Goal: Book appointment/travel/reservation

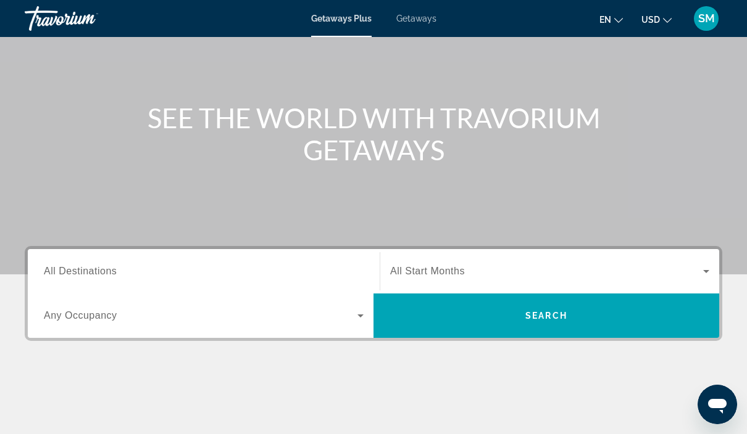
scroll to position [83, 0]
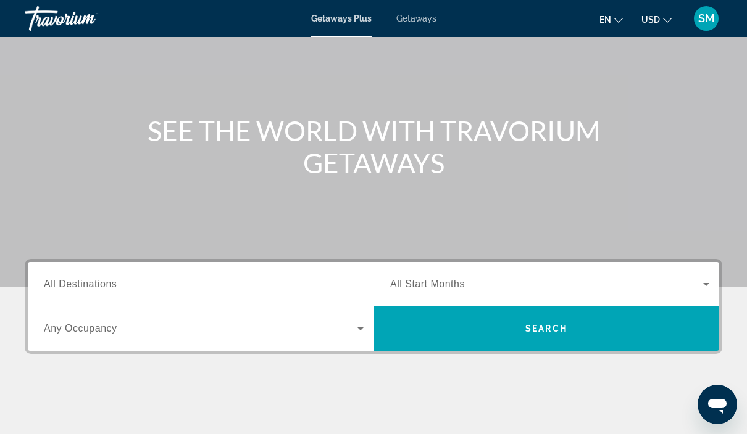
click at [60, 278] on input "Destination All Destinations" at bounding box center [204, 285] width 320 height 15
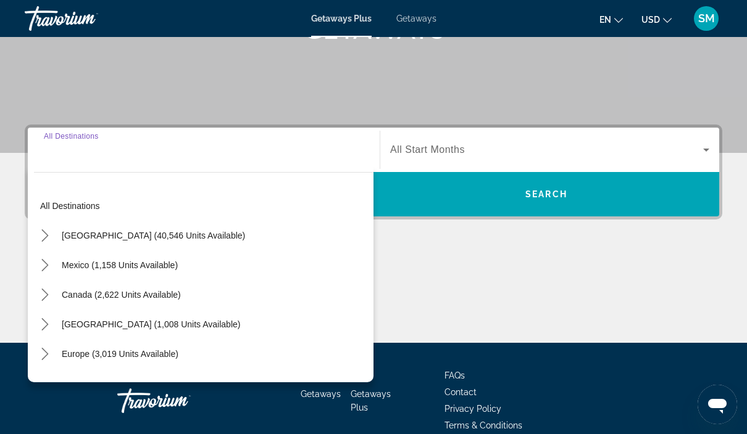
scroll to position [223, 0]
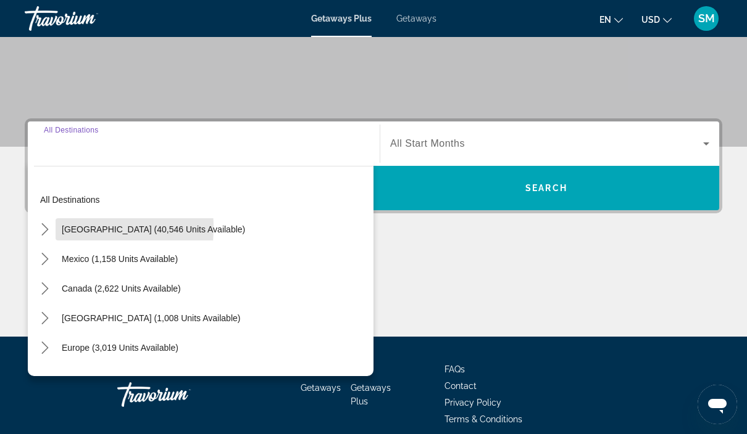
click at [56, 228] on span "Select destination: United States (40,546 units available)" at bounding box center [154, 230] width 196 height 30
type input "**********"
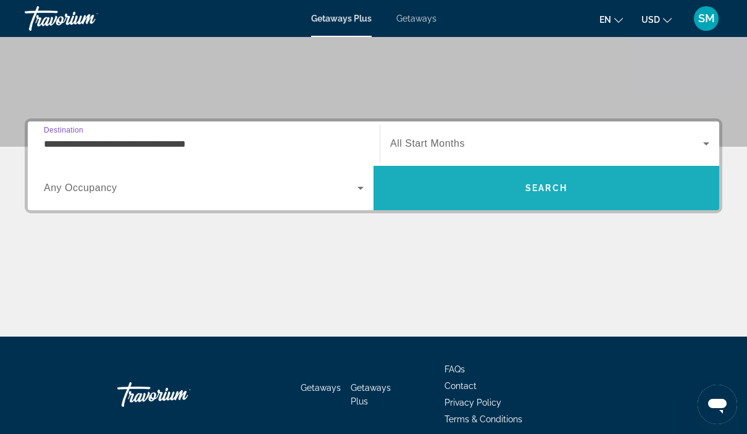
click at [553, 193] on span "Search" at bounding box center [546, 188] width 42 height 10
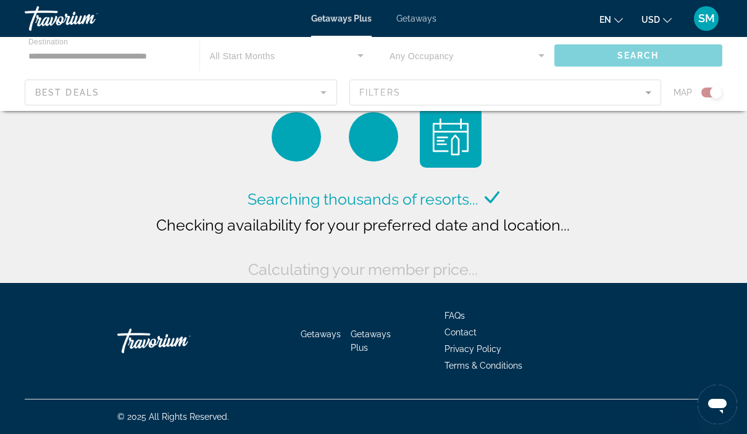
click at [511, 102] on div "Main content" at bounding box center [373, 74] width 747 height 74
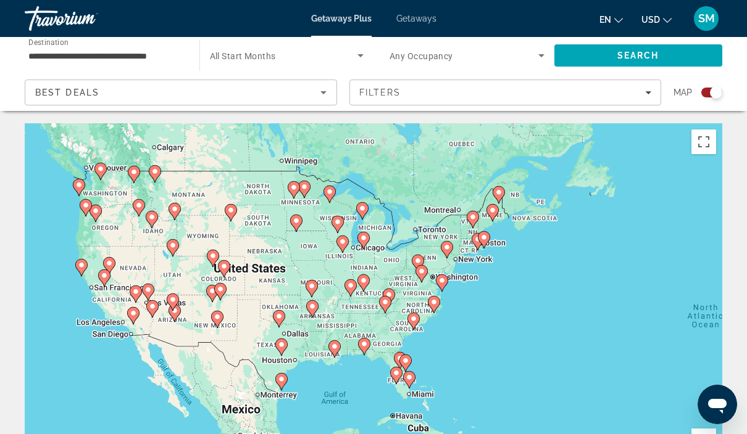
scroll to position [30, 0]
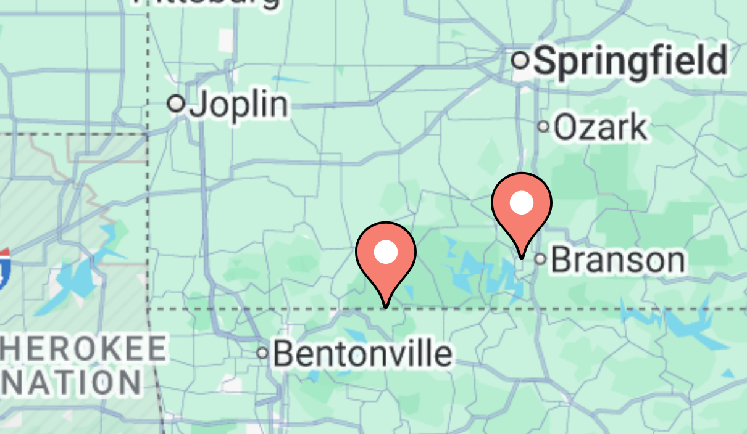
type input "**********"
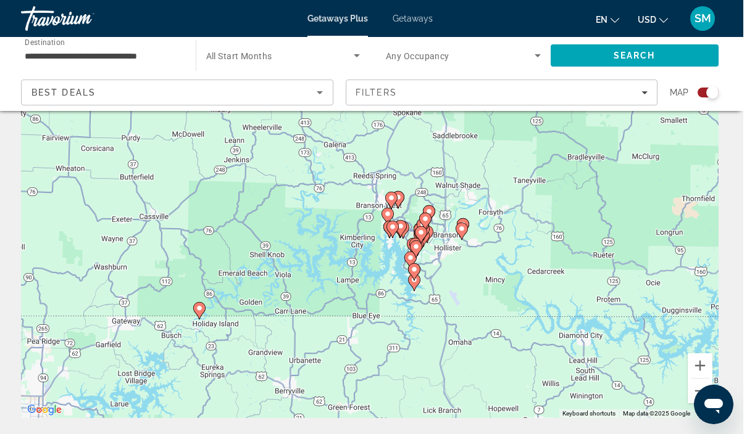
scroll to position [122, 0]
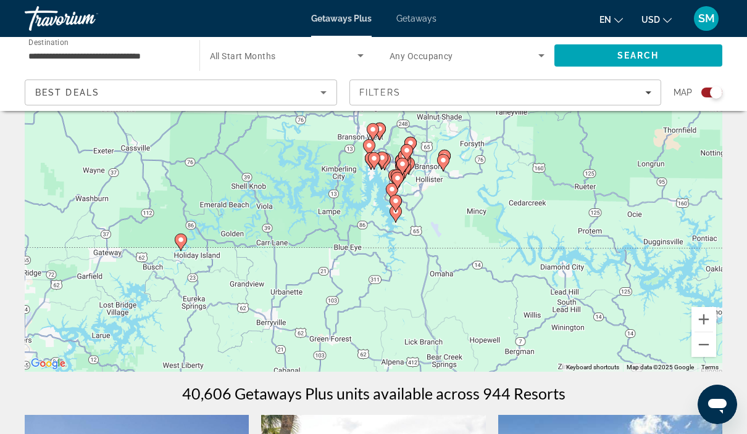
click at [455, 85] on span "Filters" at bounding box center [505, 93] width 311 height 30
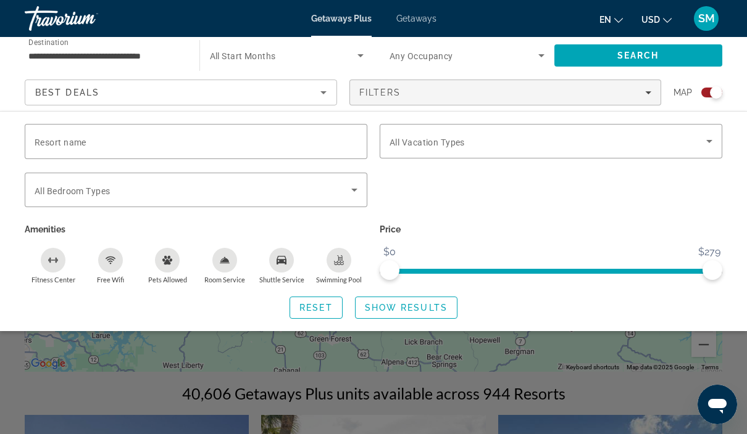
click at [711, 143] on icon "Search widget" at bounding box center [709, 141] width 15 height 15
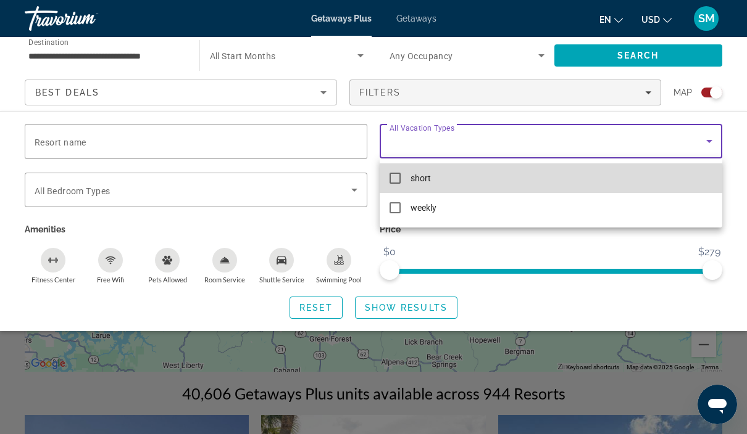
click at [399, 178] on mat-pseudo-checkbox at bounding box center [394, 178] width 11 height 11
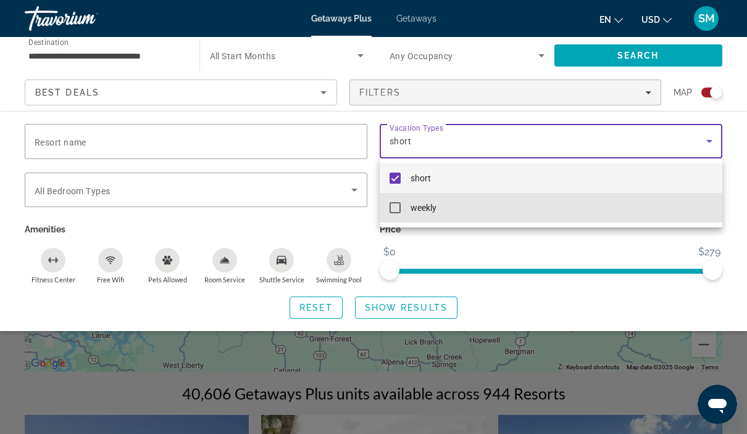
click at [397, 210] on mat-pseudo-checkbox at bounding box center [394, 207] width 11 height 11
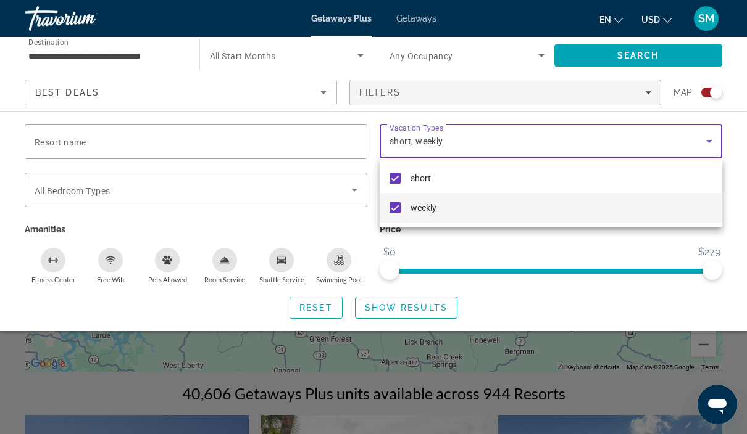
click at [357, 192] on div at bounding box center [373, 217] width 747 height 434
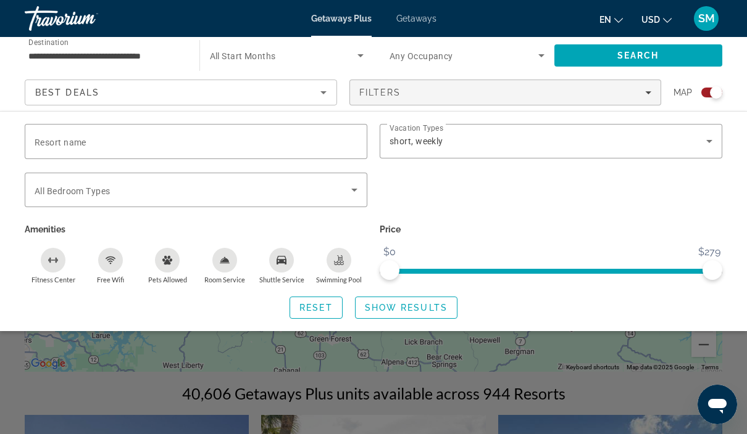
click at [354, 188] on icon "Search widget" at bounding box center [354, 190] width 15 height 15
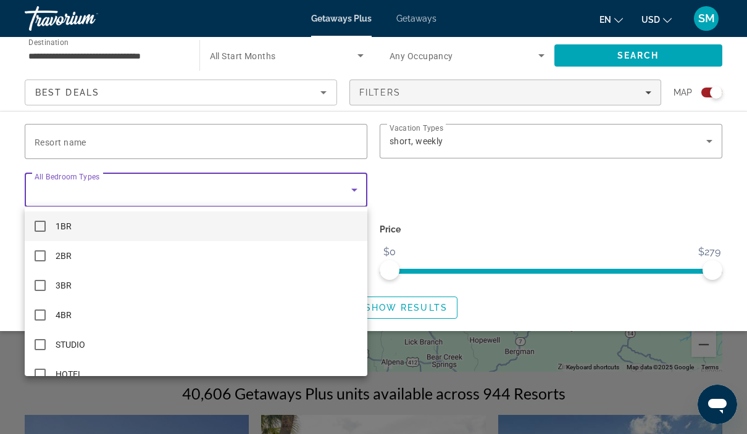
scroll to position [0, 0]
click at [39, 260] on mat-pseudo-checkbox at bounding box center [40, 255] width 11 height 11
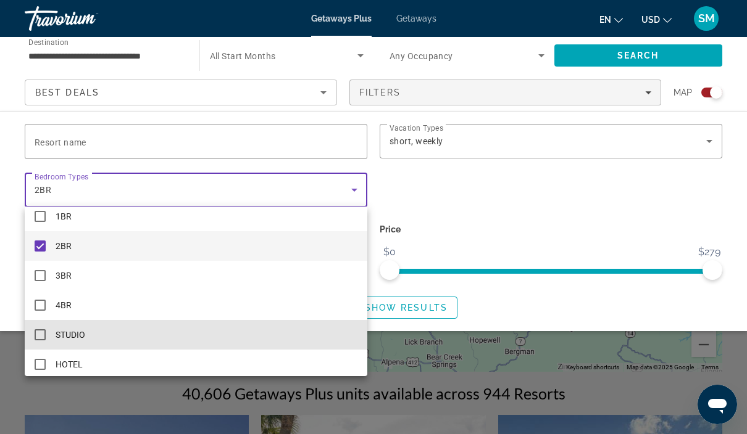
scroll to position [1, 0]
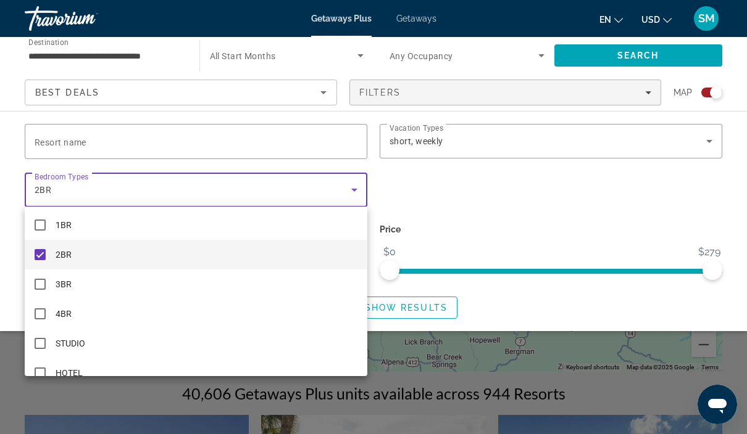
click at [333, 149] on div at bounding box center [373, 217] width 747 height 434
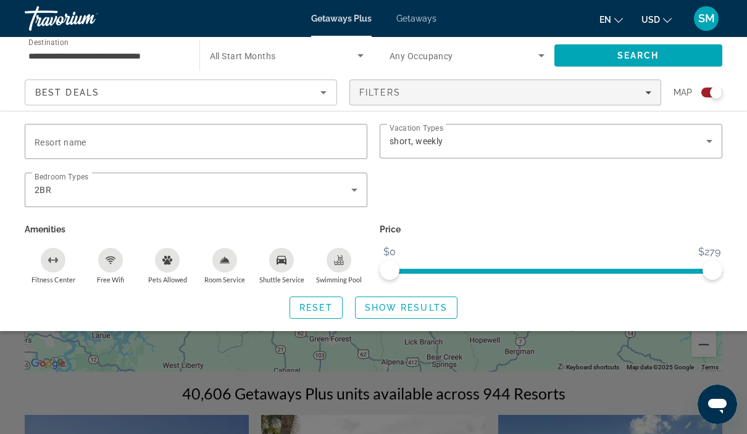
click at [318, 140] on input "Resort name" at bounding box center [196, 142] width 323 height 15
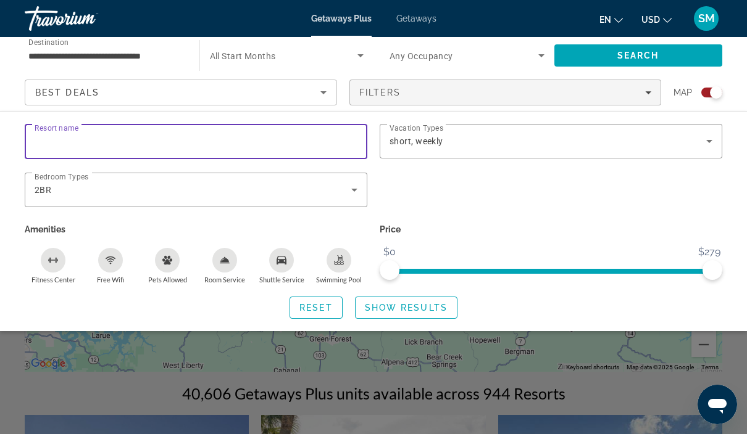
click at [422, 188] on div "Search widget" at bounding box center [550, 197] width 355 height 48
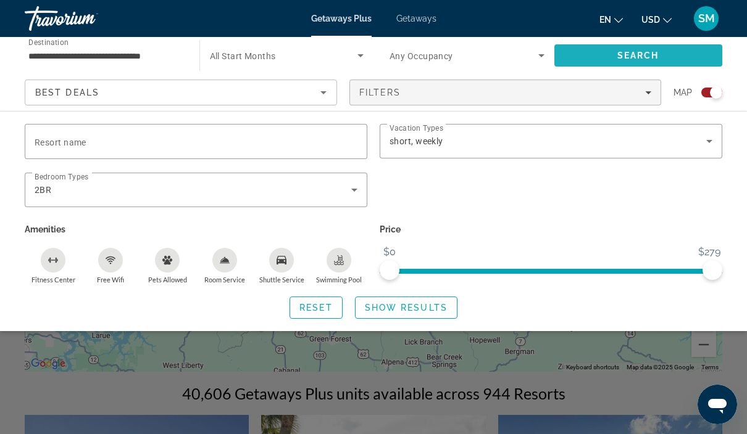
click at [648, 51] on span "Search" at bounding box center [638, 56] width 42 height 10
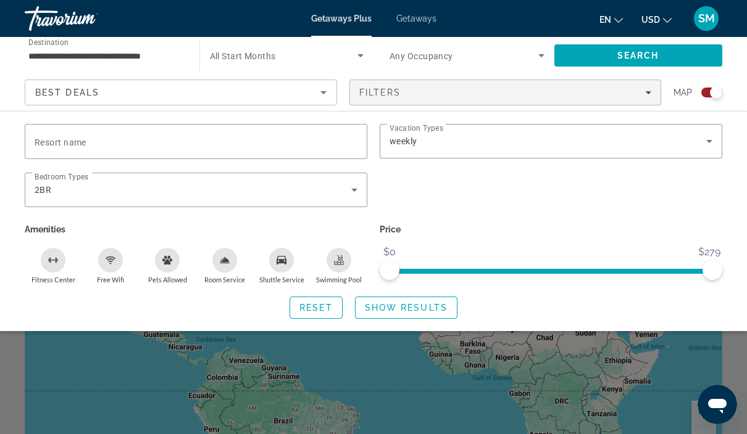
scroll to position [27, 0]
click at [439, 315] on span "Search widget" at bounding box center [405, 308] width 101 height 30
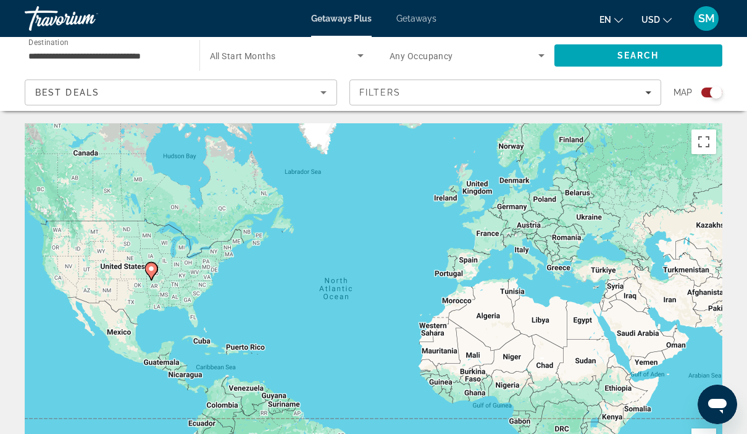
click at [151, 52] on input "**********" at bounding box center [105, 56] width 155 height 15
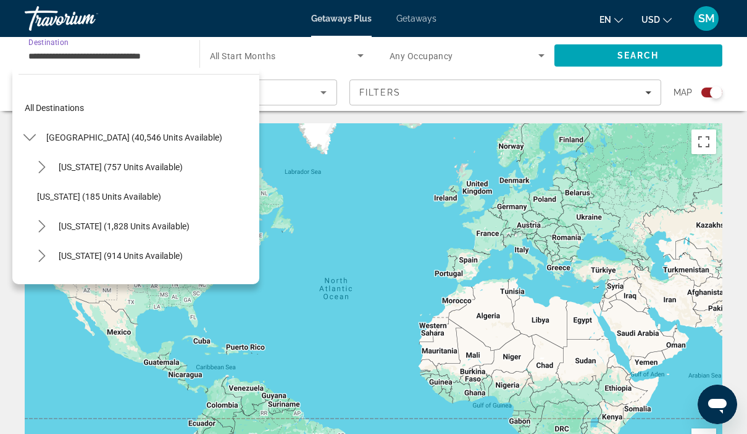
scroll to position [577, 0]
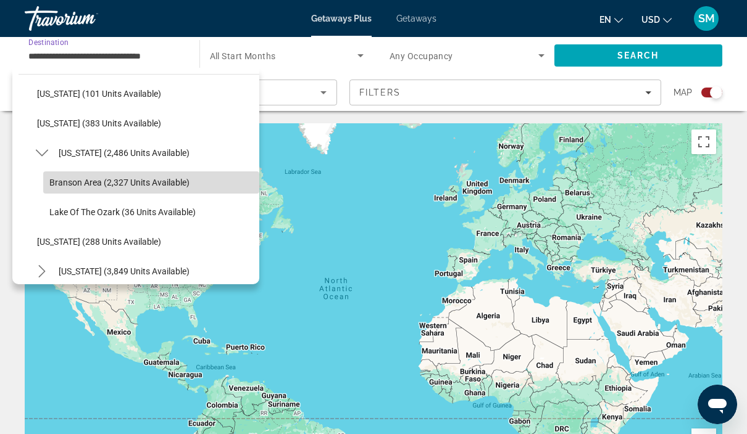
click at [164, 181] on span "Branson Area (2,327 units available)" at bounding box center [119, 183] width 140 height 10
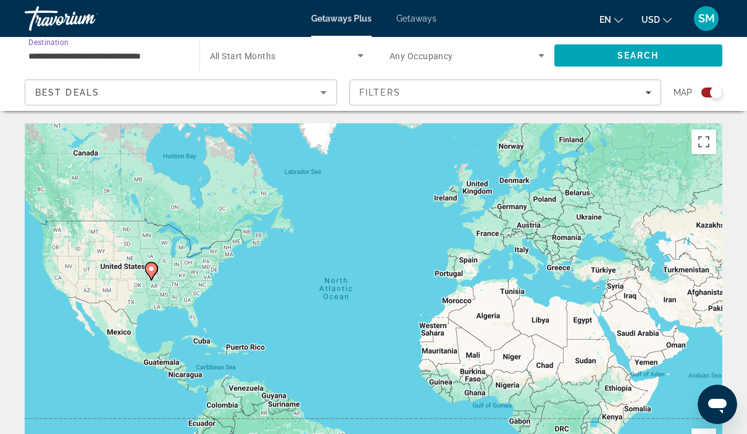
click at [333, 54] on span "Search widget" at bounding box center [284, 55] width 148 height 15
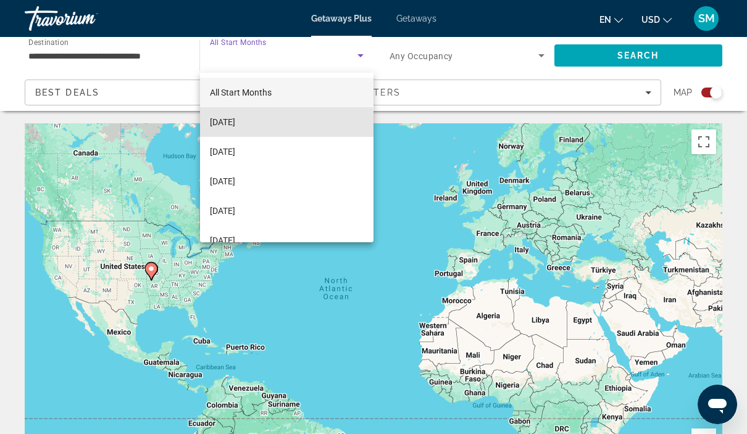
click at [266, 123] on mat-option "[DATE]" at bounding box center [287, 122] width 174 height 30
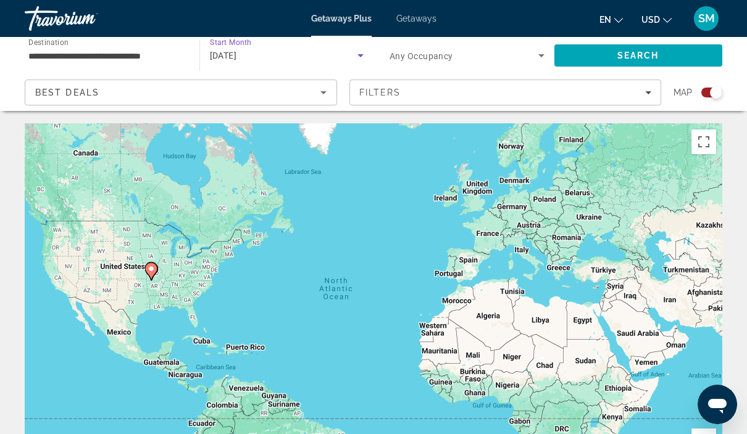
click at [623, 54] on span "Search" at bounding box center [638, 56] width 42 height 10
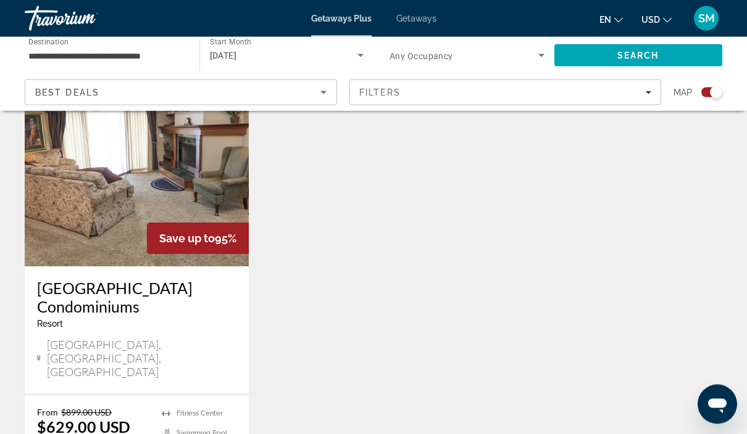
scroll to position [468, 0]
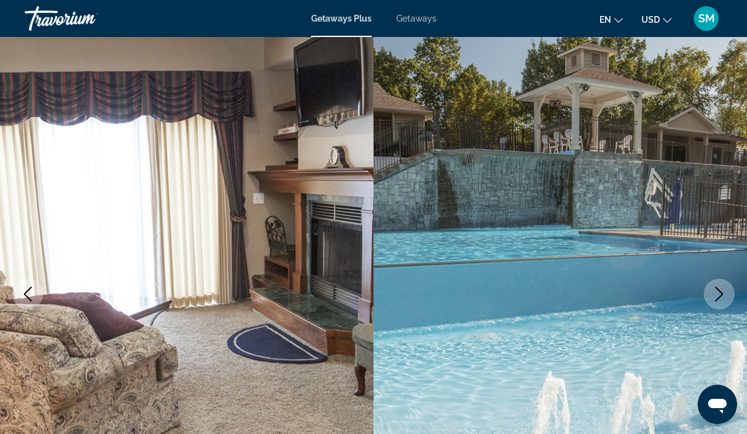
scroll to position [36, 0]
click at [722, 292] on icon "Next image" at bounding box center [718, 293] width 15 height 15
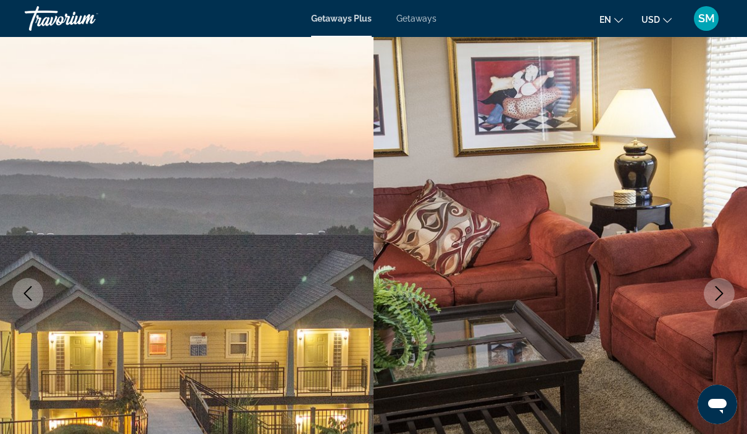
click at [724, 292] on icon "Next image" at bounding box center [718, 293] width 15 height 15
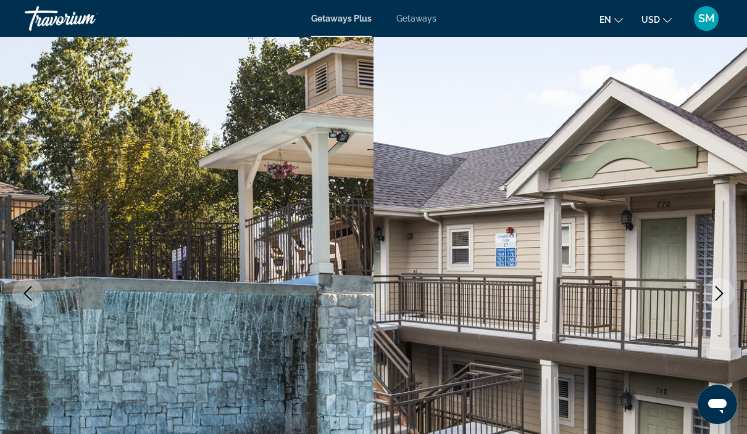
click at [723, 300] on icon "Next image" at bounding box center [718, 293] width 15 height 15
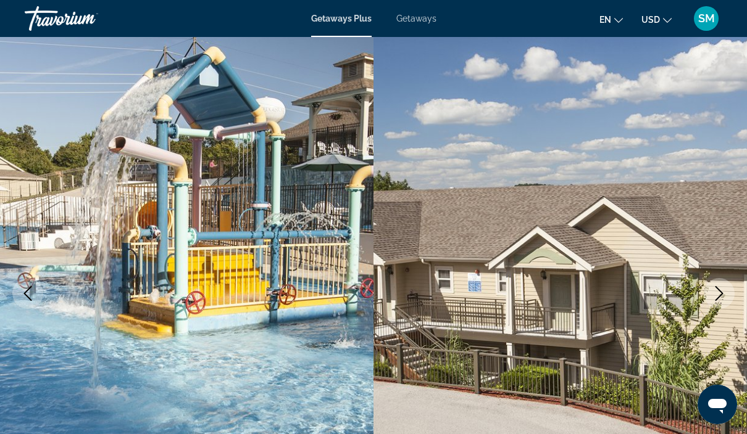
click at [722, 300] on icon "Next image" at bounding box center [718, 293] width 15 height 15
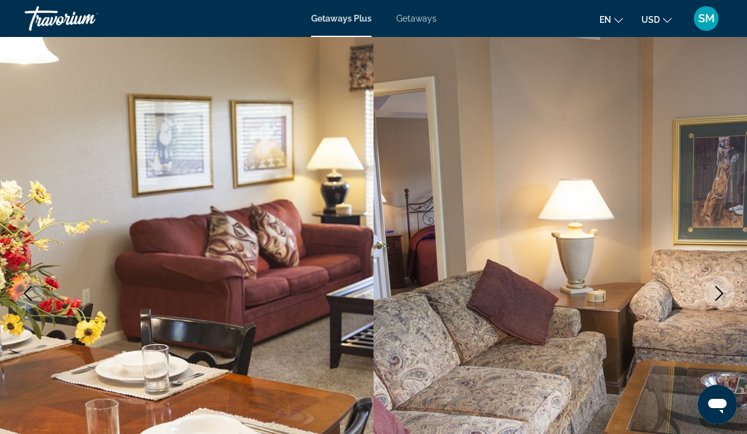
click at [20, 270] on img "Main content" at bounding box center [186, 294] width 373 height 586
click at [726, 296] on button "Next image" at bounding box center [718, 293] width 31 height 31
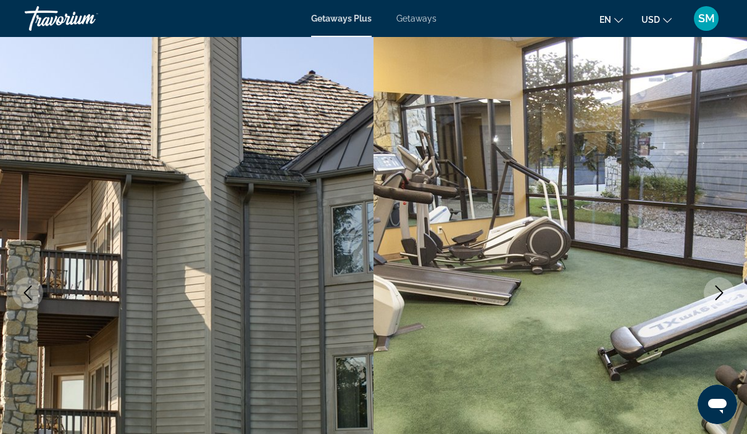
click at [722, 296] on icon "Next image" at bounding box center [718, 293] width 15 height 15
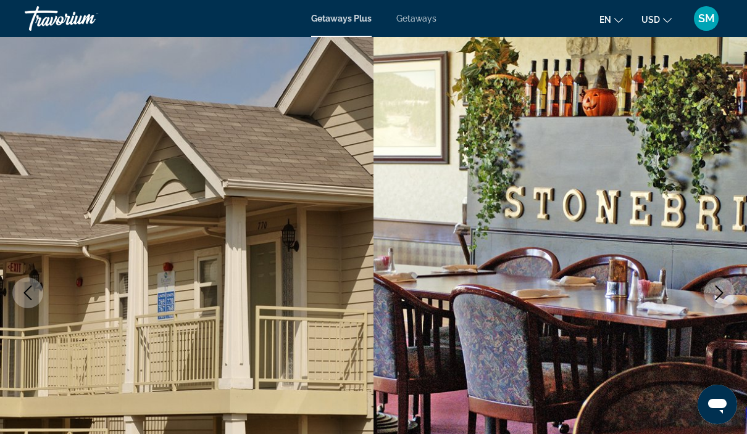
click at [720, 296] on icon "Next image" at bounding box center [719, 293] width 8 height 15
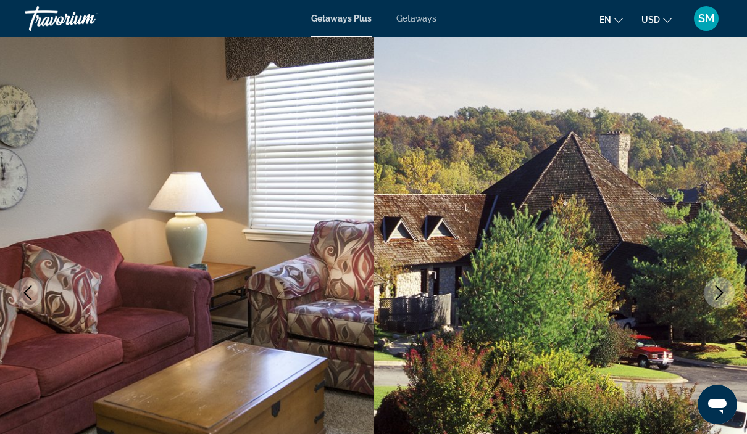
click at [716, 300] on button "Next image" at bounding box center [718, 293] width 31 height 31
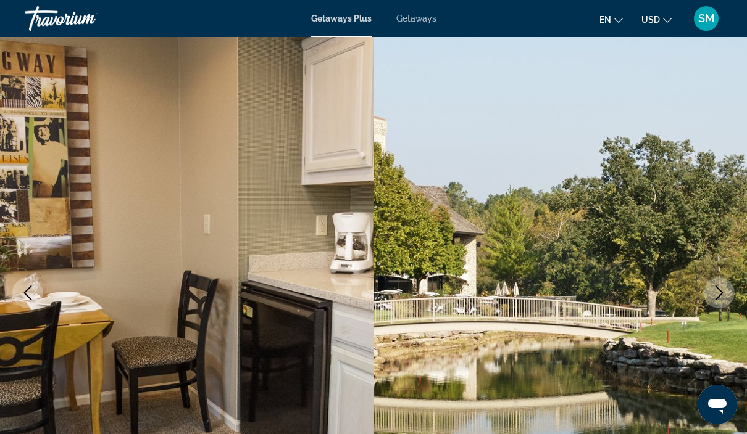
click at [726, 297] on button "Next image" at bounding box center [718, 293] width 31 height 31
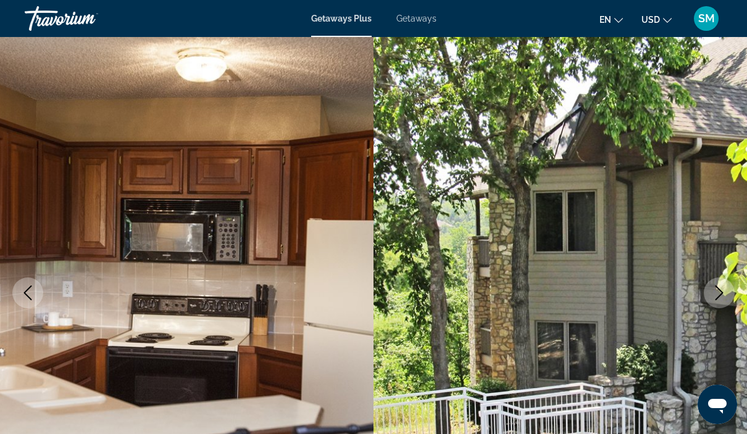
click at [731, 300] on button "Next image" at bounding box center [718, 293] width 31 height 31
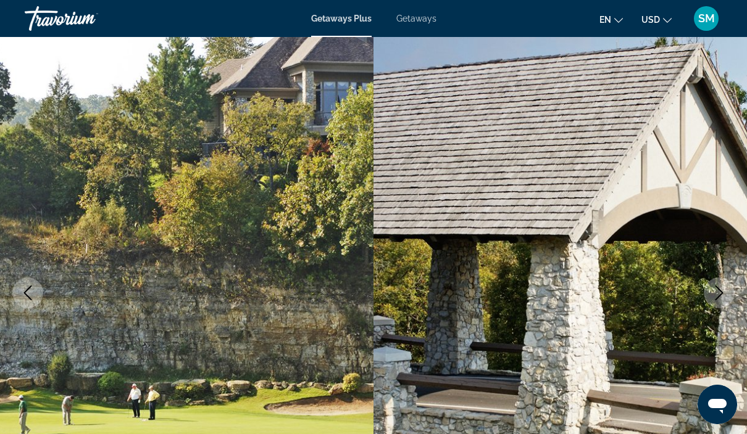
click at [716, 300] on button "Next image" at bounding box center [718, 293] width 31 height 31
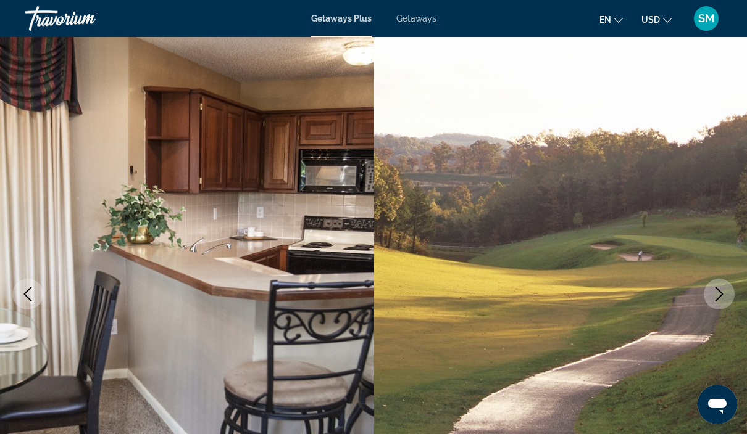
scroll to position [30, 0]
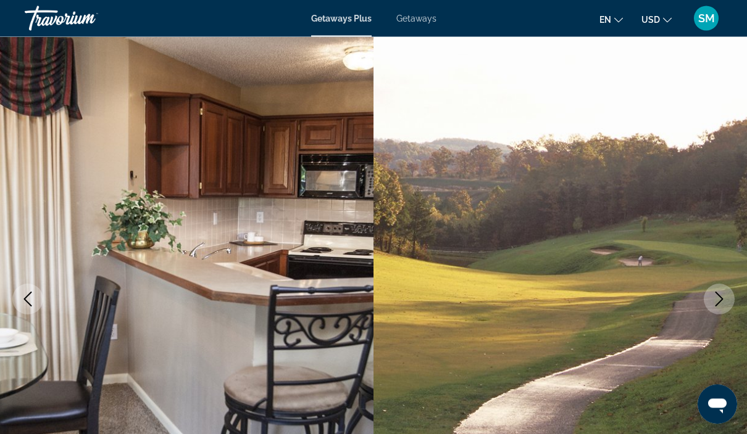
click at [726, 289] on button "Next image" at bounding box center [718, 299] width 31 height 31
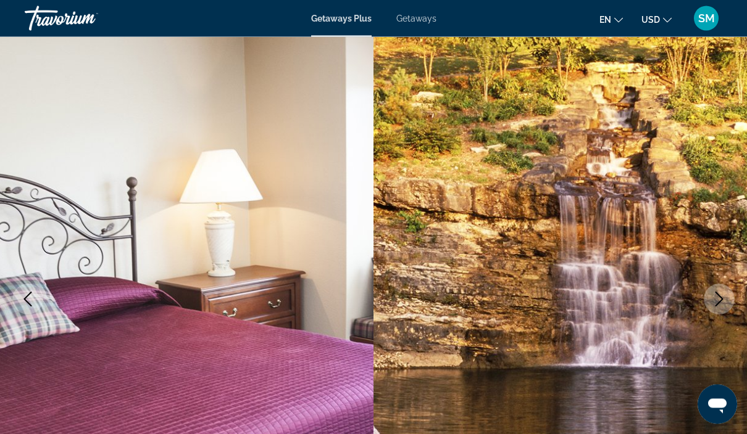
click at [718, 300] on icon "Next image" at bounding box center [718, 299] width 15 height 15
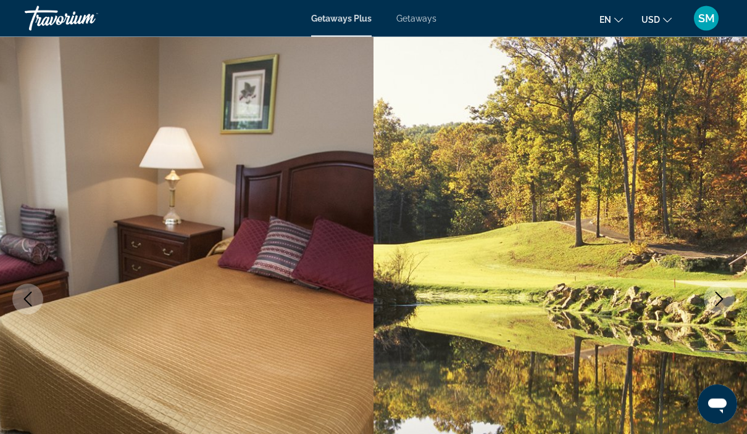
click at [718, 302] on icon "Next image" at bounding box center [718, 299] width 15 height 15
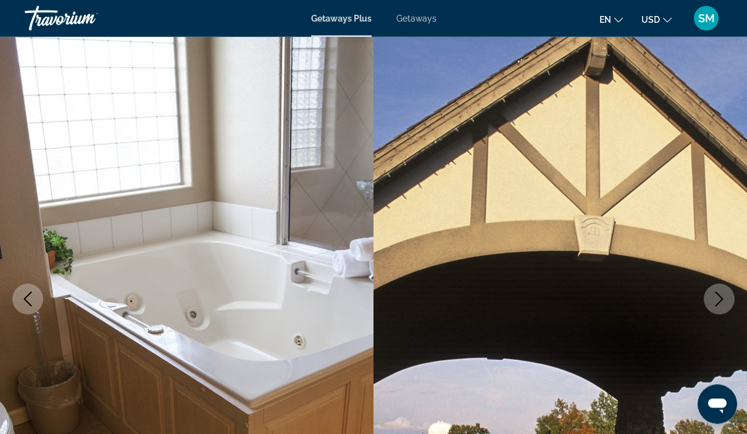
click at [719, 299] on icon "Next image" at bounding box center [718, 299] width 15 height 15
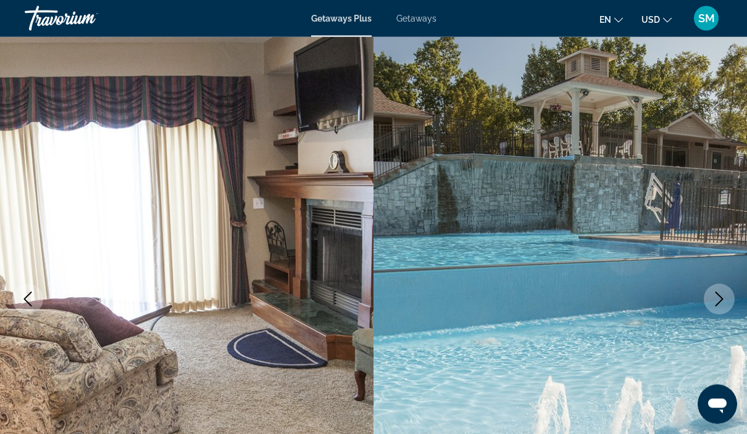
click at [720, 298] on icon "Next image" at bounding box center [718, 299] width 15 height 15
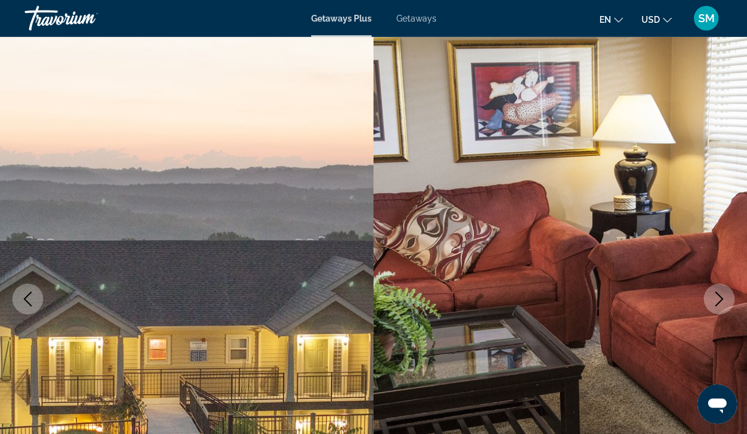
click at [719, 306] on icon "Next image" at bounding box center [718, 299] width 15 height 15
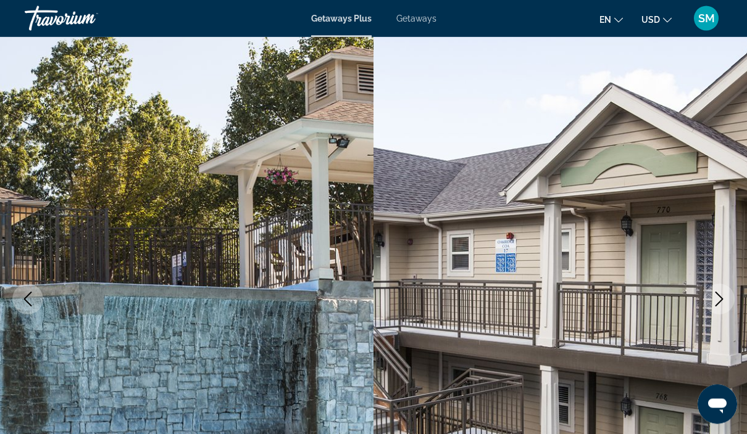
click at [714, 300] on icon "Next image" at bounding box center [718, 299] width 15 height 15
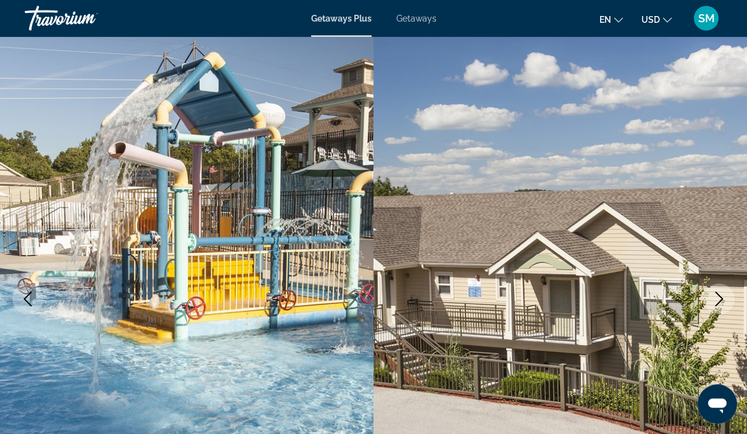
click at [723, 302] on icon "Next image" at bounding box center [718, 299] width 15 height 15
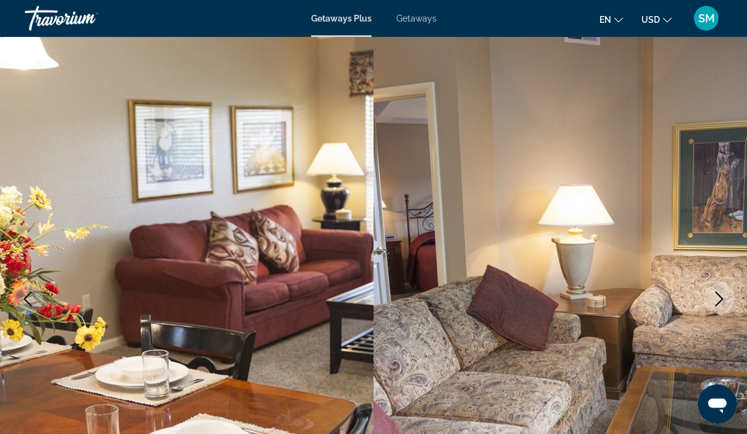
click at [716, 308] on button "Next image" at bounding box center [718, 299] width 31 height 31
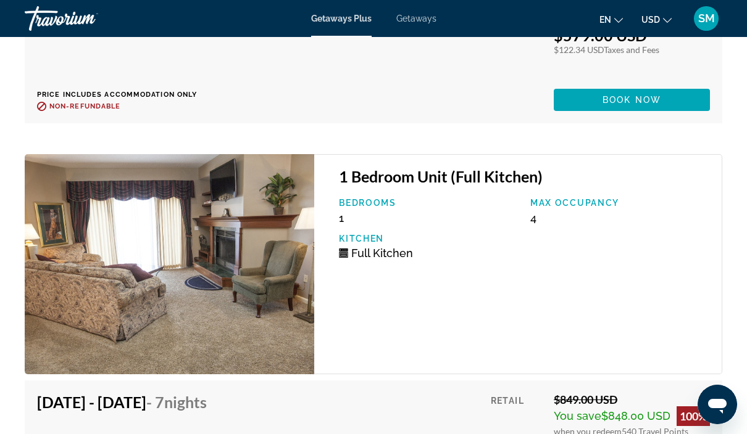
scroll to position [4534, 0]
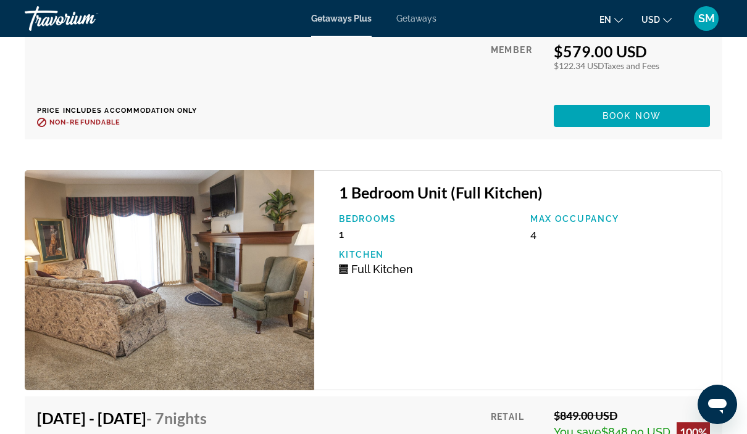
click at [115, 242] on img "Main content" at bounding box center [169, 280] width 289 height 220
click at [114, 250] on img "Main content" at bounding box center [169, 280] width 289 height 220
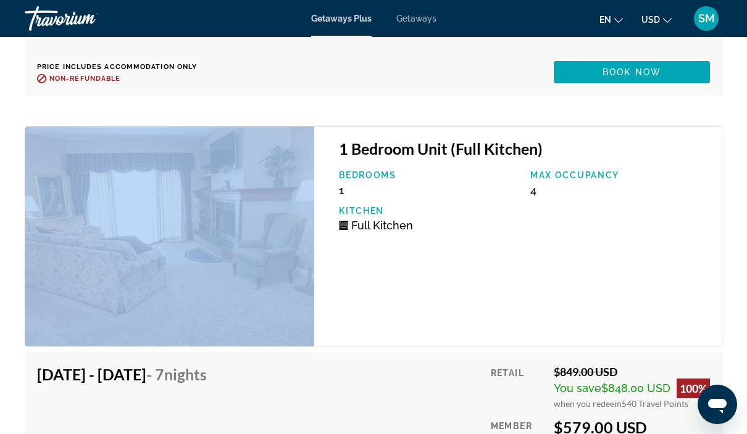
scroll to position [4577, 0]
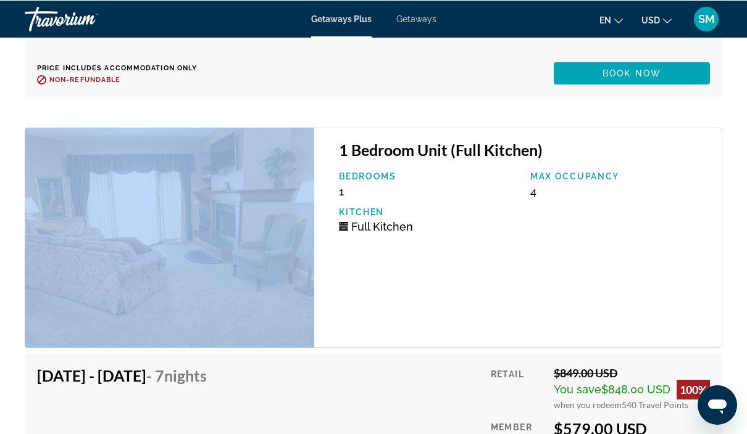
click at [624, 278] on div "1 Bedroom Unit (Full Kitchen) Bedrooms 1 Max Occupancy 4 Kitchen Full Kitchen" at bounding box center [518, 237] width 408 height 220
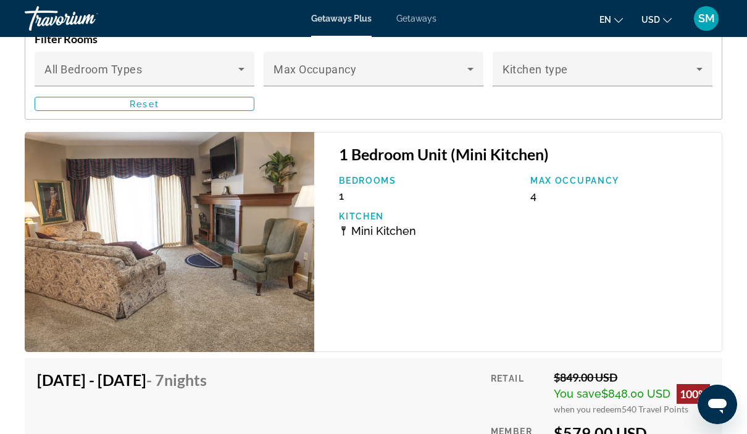
scroll to position [2464, 0]
